Goal: Complete application form

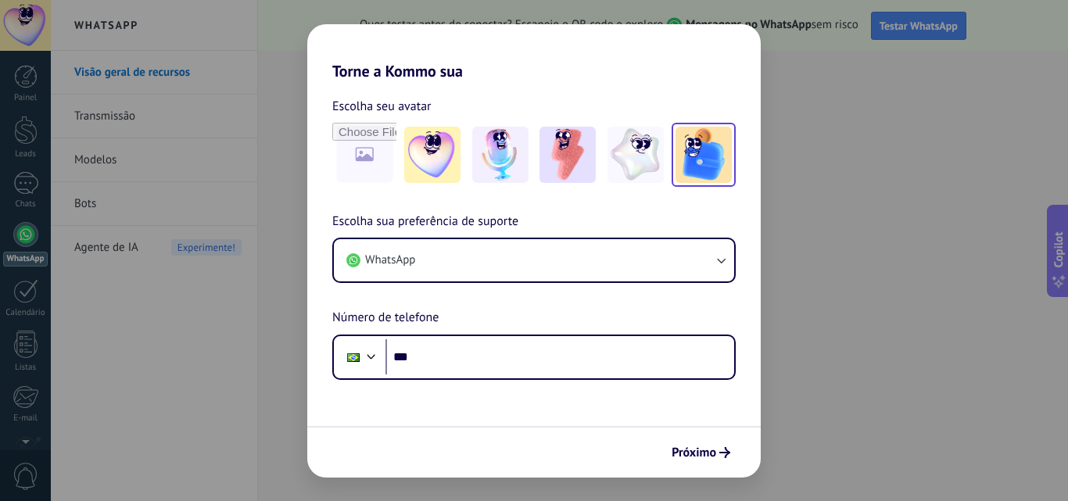
click at [684, 163] on img at bounding box center [704, 155] width 56 height 56
click at [677, 461] on button "Próximo" at bounding box center [701, 453] width 73 height 27
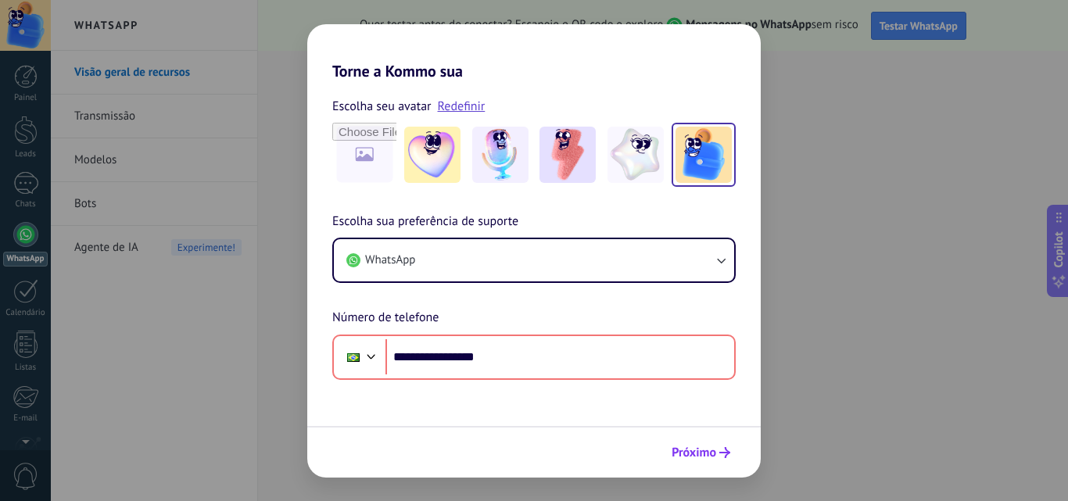
click at [705, 440] on button "Próximo" at bounding box center [701, 453] width 73 height 27
click at [685, 458] on span "Próximo" at bounding box center [694, 452] width 45 height 11
click at [694, 458] on span "Próximo" at bounding box center [694, 452] width 45 height 11
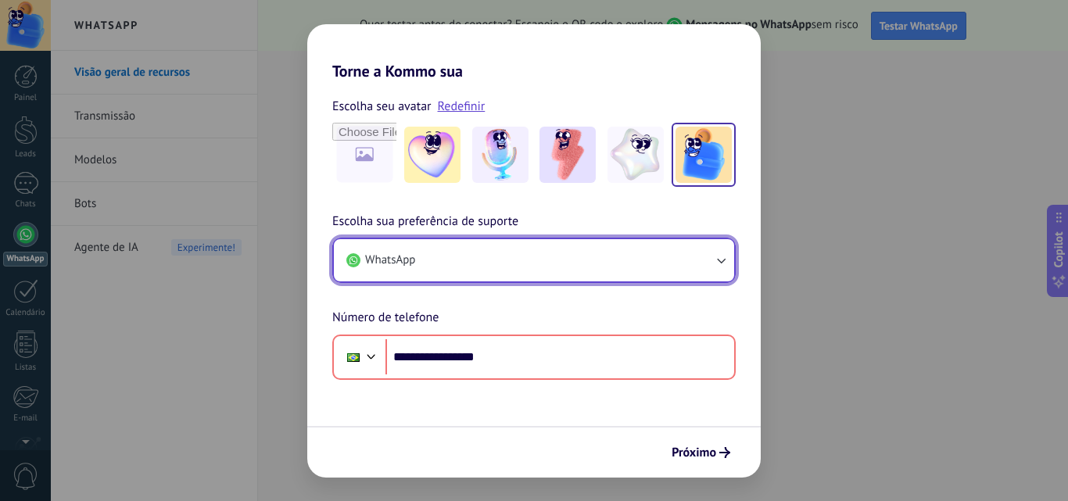
click at [456, 279] on button "WhatsApp" at bounding box center [534, 260] width 400 height 42
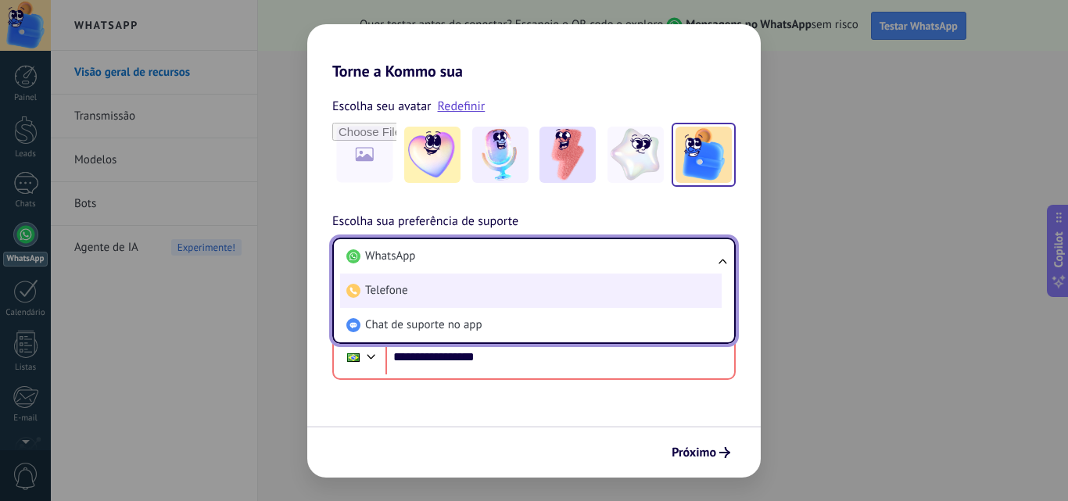
click at [433, 307] on li "Telefone" at bounding box center [531, 291] width 382 height 34
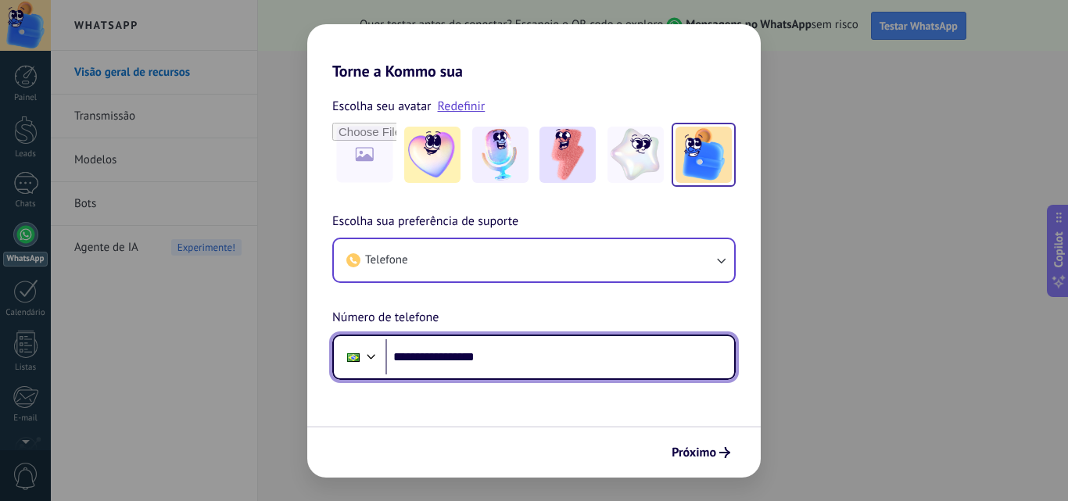
click at [530, 370] on input "**********" at bounding box center [560, 357] width 349 height 36
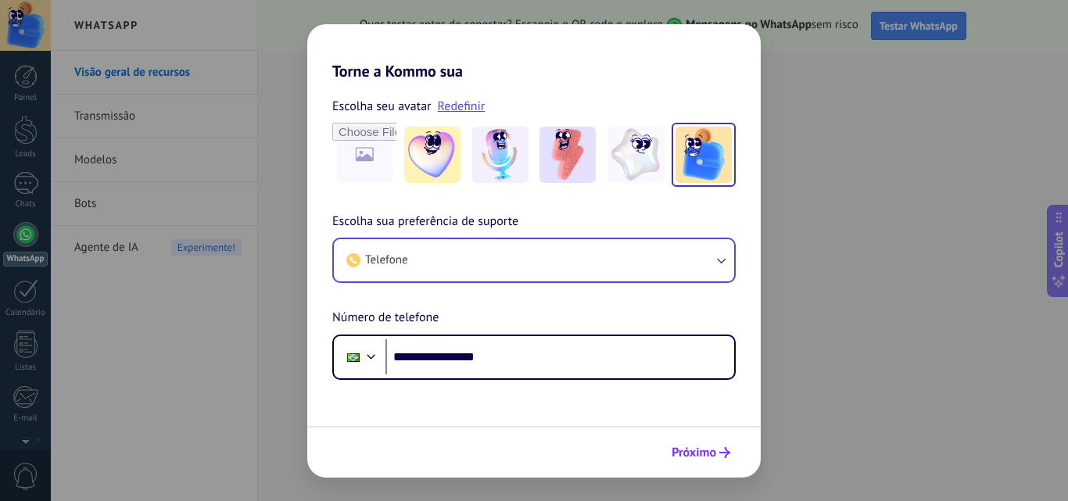
click at [693, 454] on span "Próximo" at bounding box center [694, 452] width 45 height 11
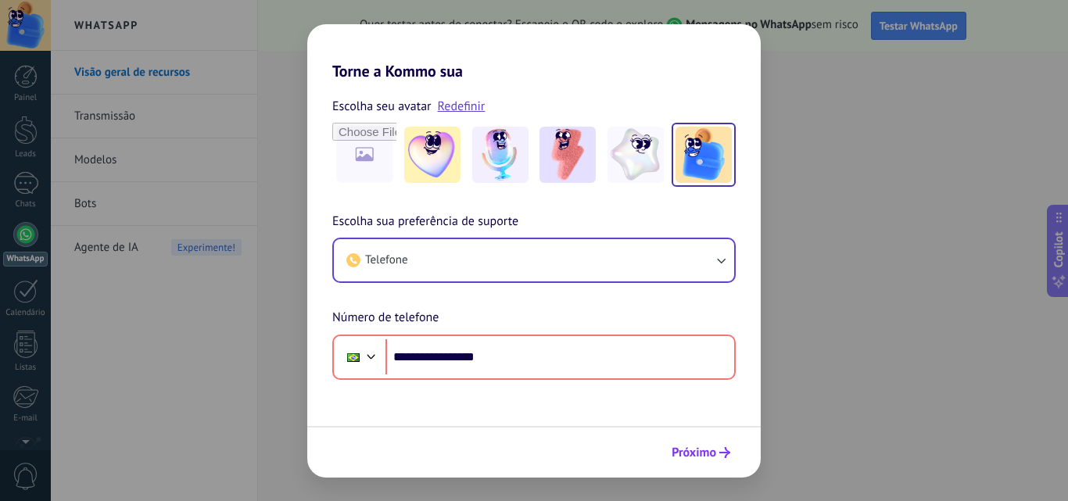
click at [718, 456] on span "Próximo" at bounding box center [701, 452] width 59 height 11
click at [462, 102] on link "Redefinir" at bounding box center [462, 107] width 48 height 16
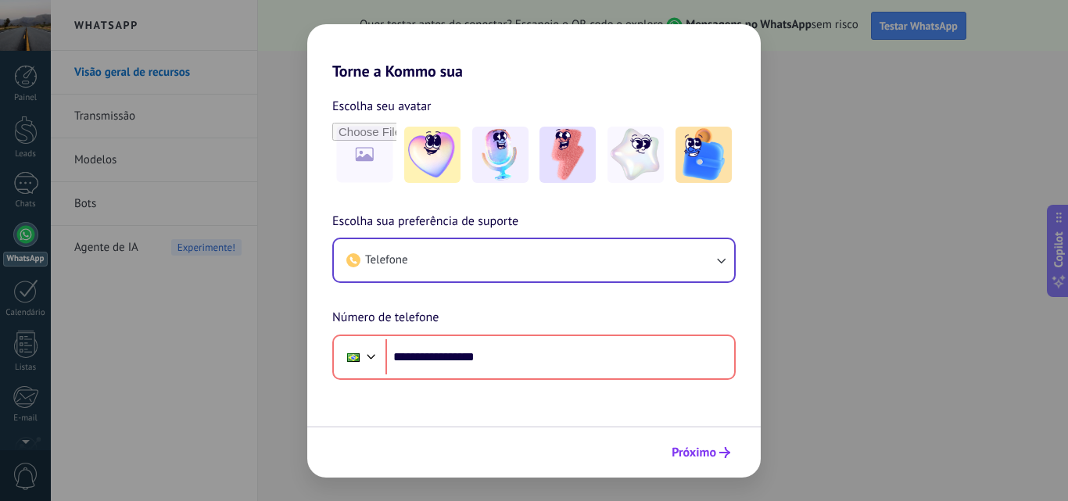
click at [734, 457] on button "Próximo" at bounding box center [701, 453] width 73 height 27
click at [729, 455] on icon "submit" at bounding box center [725, 452] width 11 height 11
drag, startPoint x: 729, startPoint y: 455, endPoint x: 619, endPoint y: 425, distance: 114.2
click at [727, 455] on icon "submit" at bounding box center [725, 452] width 11 height 11
click at [228, 305] on div "Torne a Kommo sua Escolha seu avatar Escolha sua preferência de suporte Telefon…" at bounding box center [534, 250] width 1068 height 501
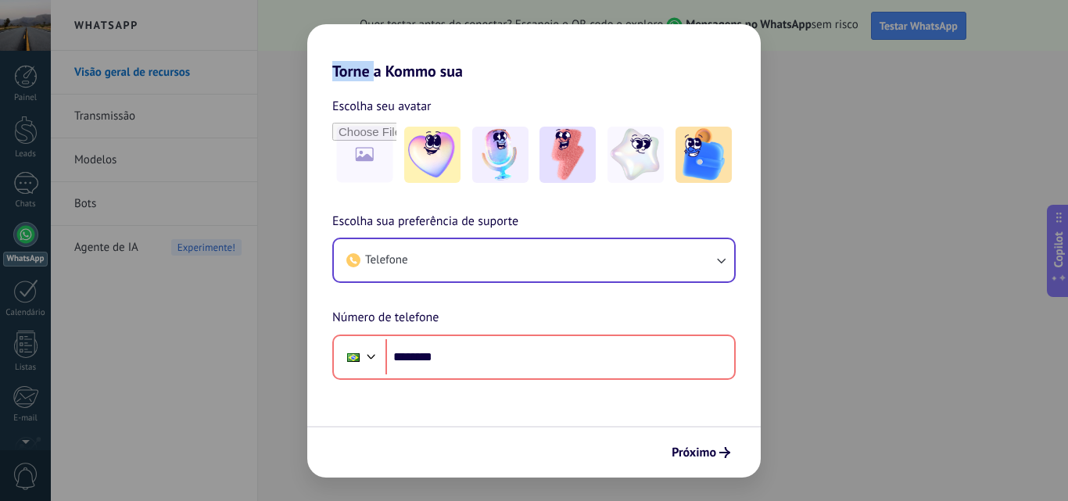
click at [228, 305] on div "Torne a Kommo sua Escolha seu avatar Escolha sua preferência de suporte Telefon…" at bounding box center [534, 250] width 1068 height 501
click at [493, 171] on img at bounding box center [500, 155] width 56 height 56
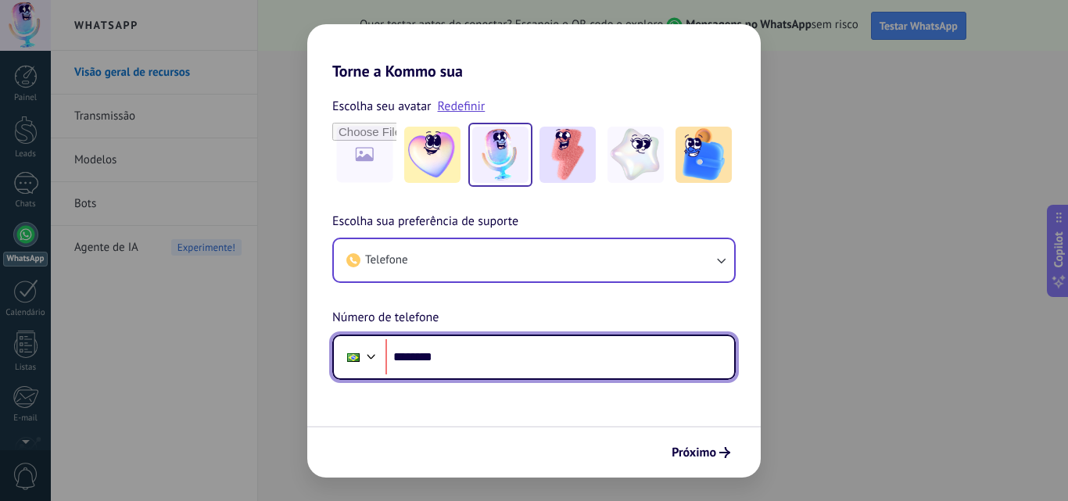
click at [491, 367] on input "********" at bounding box center [560, 357] width 349 height 36
click at [523, 361] on input "********" at bounding box center [560, 357] width 349 height 36
type input "**********"
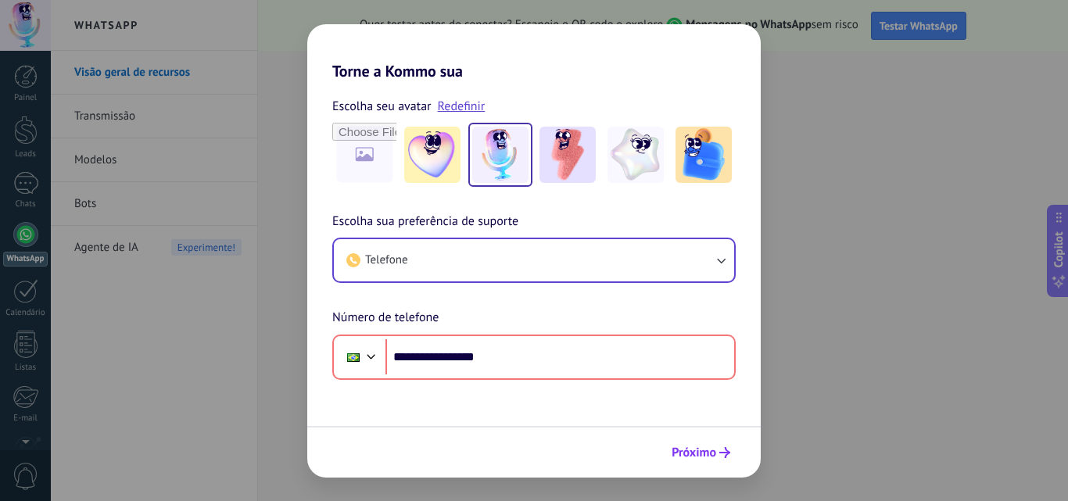
click at [705, 443] on button "Próximo" at bounding box center [701, 453] width 73 height 27
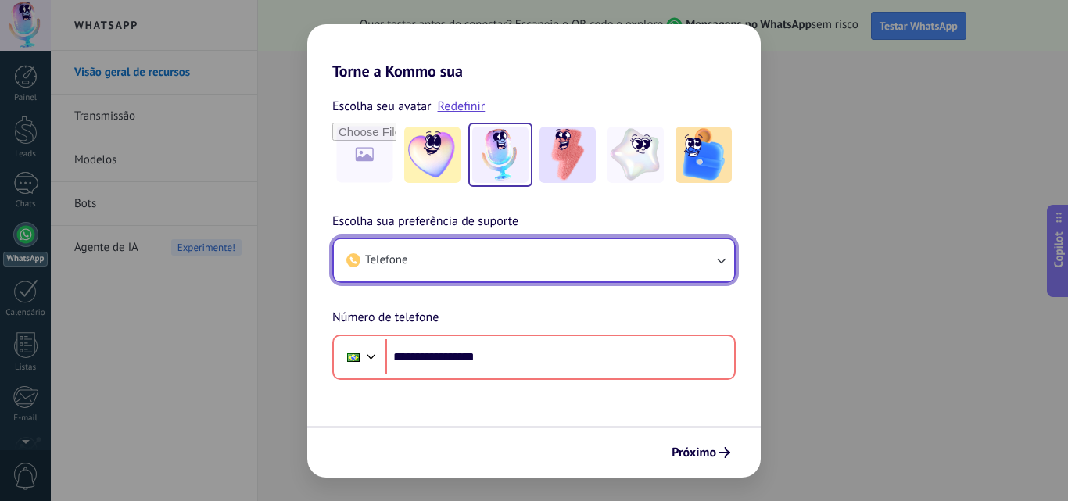
click at [499, 264] on button "Telefone" at bounding box center [534, 260] width 400 height 42
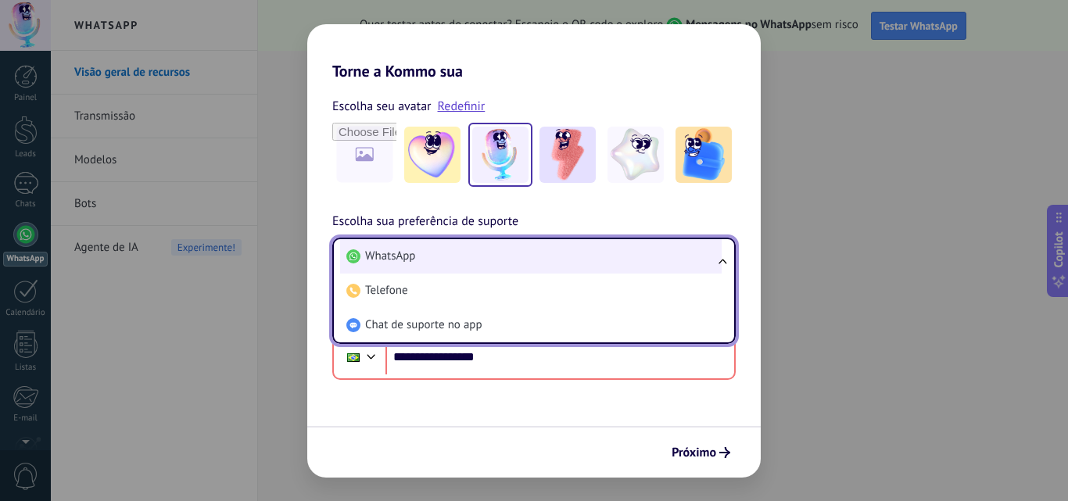
click at [400, 253] on span "WhatsApp" at bounding box center [390, 257] width 50 height 16
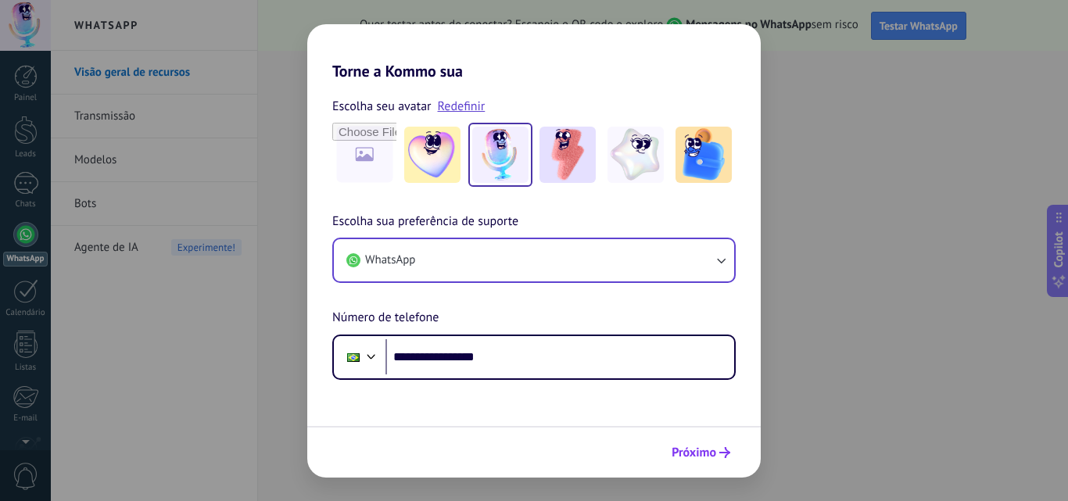
click at [725, 453] on icon "submit" at bounding box center [725, 452] width 11 height 11
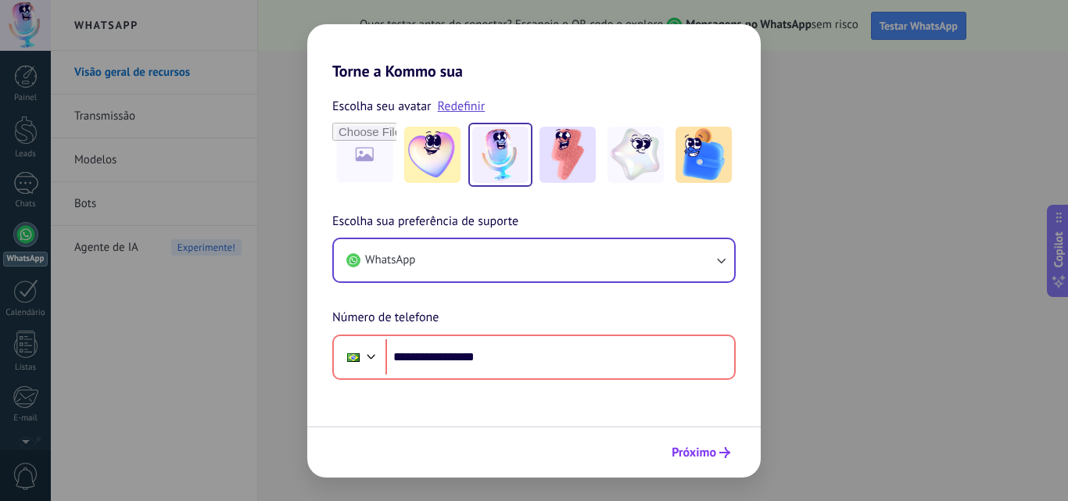
click at [710, 453] on span "Próximo" at bounding box center [694, 452] width 45 height 11
drag, startPoint x: 710, startPoint y: 453, endPoint x: 542, endPoint y: 412, distance: 173.0
click at [709, 453] on span "Próximo" at bounding box center [694, 452] width 45 height 11
click at [873, 361] on div "**********" at bounding box center [534, 250] width 1068 height 501
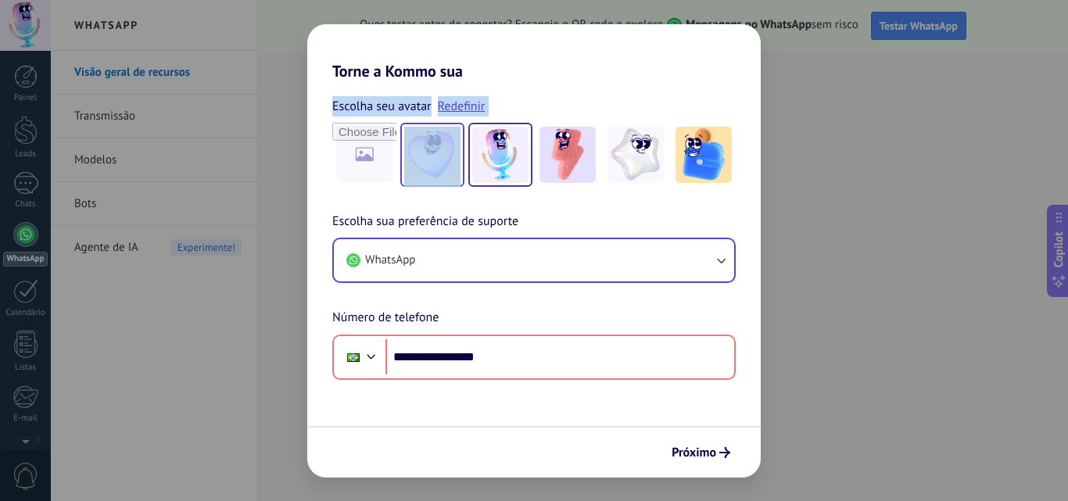
drag, startPoint x: 608, startPoint y: 42, endPoint x: 424, endPoint y: 168, distance: 222.8
click at [429, 168] on div "**********" at bounding box center [534, 251] width 454 height 454
click at [594, 59] on h2 "Torne a Kommo sua" at bounding box center [534, 52] width 454 height 56
